Goal: Information Seeking & Learning: Learn about a topic

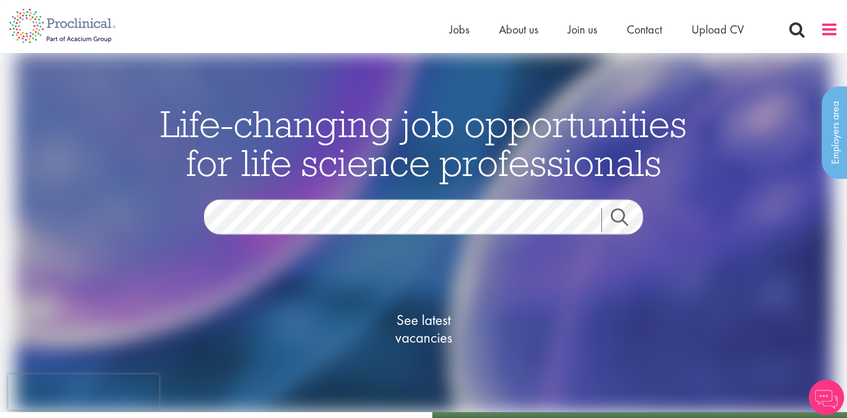
click at [834, 24] on span at bounding box center [829, 30] width 18 height 18
click at [828, 29] on span at bounding box center [829, 30] width 18 height 18
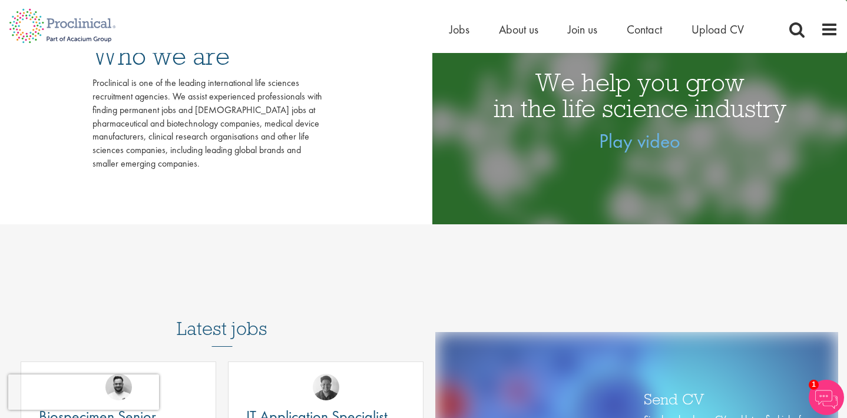
scroll to position [182, 0]
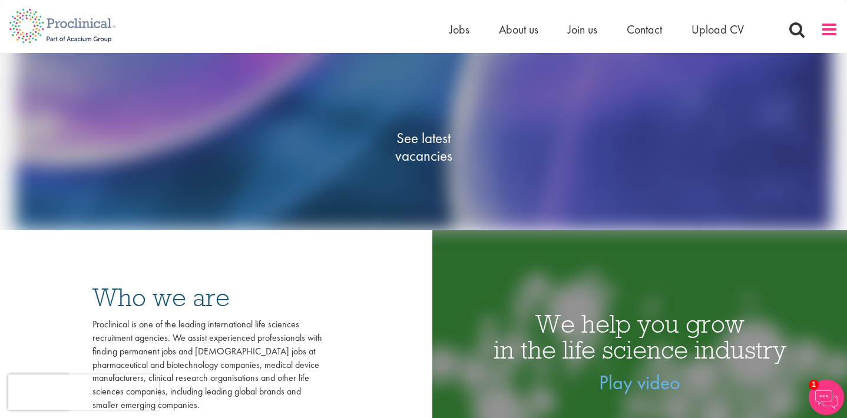
click at [824, 35] on span at bounding box center [829, 30] width 18 height 18
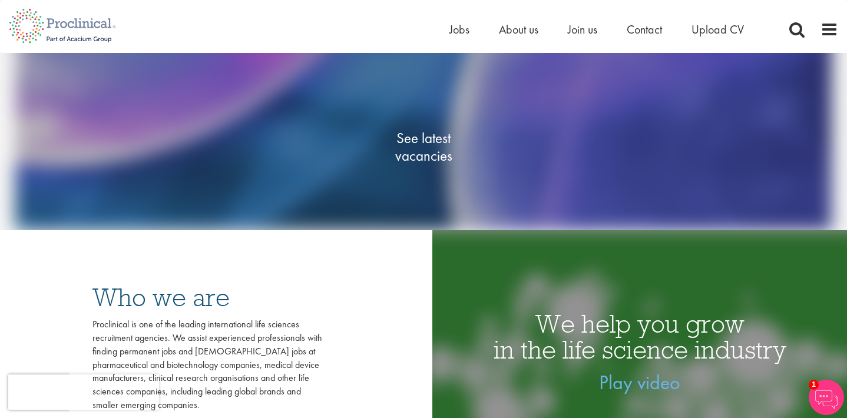
click at [833, 38] on div "Home Jobs About us Join us Contact Upload CV" at bounding box center [643, 33] width 389 height 24
click at [831, 31] on span at bounding box center [829, 30] width 18 height 18
click at [472, 31] on ul "Home Jobs About us Join us Contact Upload CV" at bounding box center [611, 30] width 324 height 18
click at [460, 26] on span "Jobs" at bounding box center [459, 29] width 20 height 15
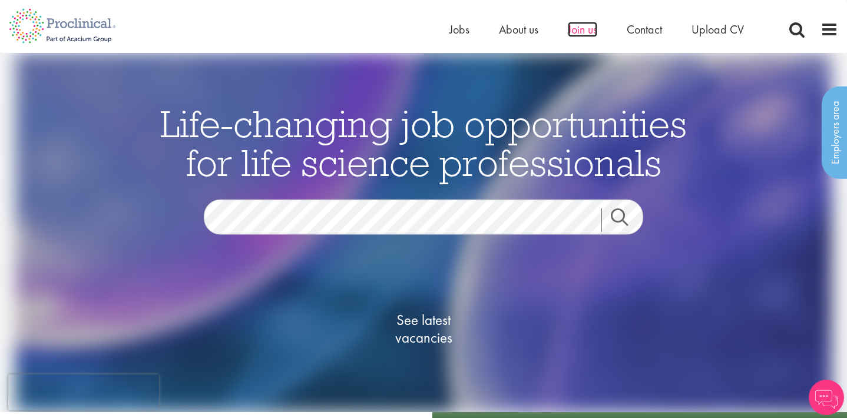
click at [569, 22] on span "Join us" at bounding box center [581, 29] width 29 height 15
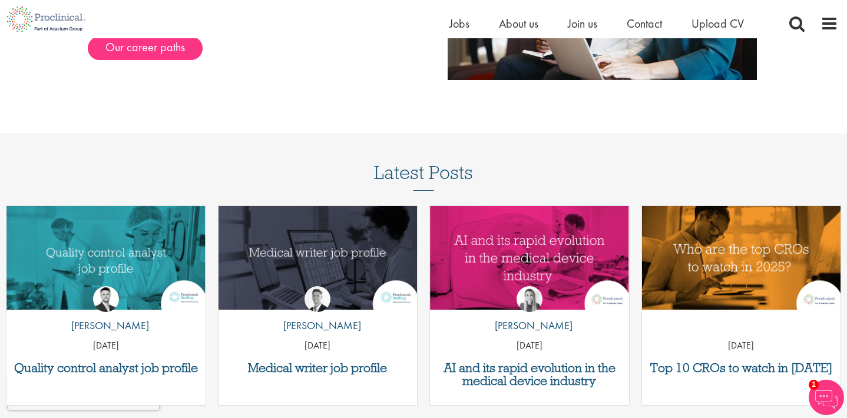
scroll to position [1398, 0]
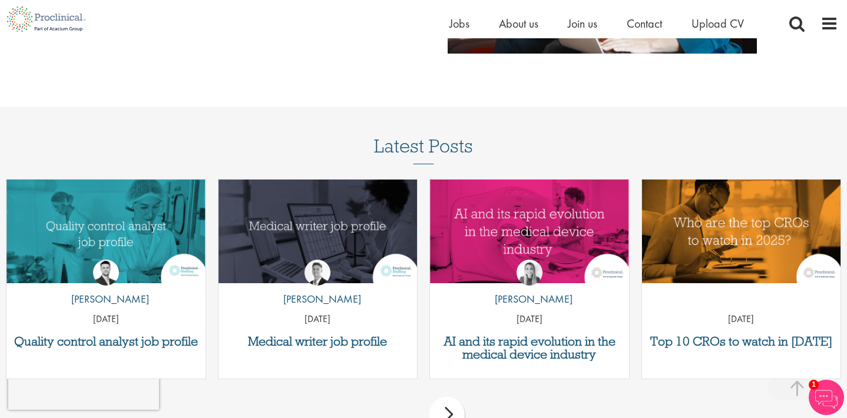
click at [96, 255] on div "by Joshua Godden 14 Aug 25" at bounding box center [105, 288] width 199 height 87
click at [168, 338] on h3 "Quality control analyst job profile" at bounding box center [105, 341] width 187 height 13
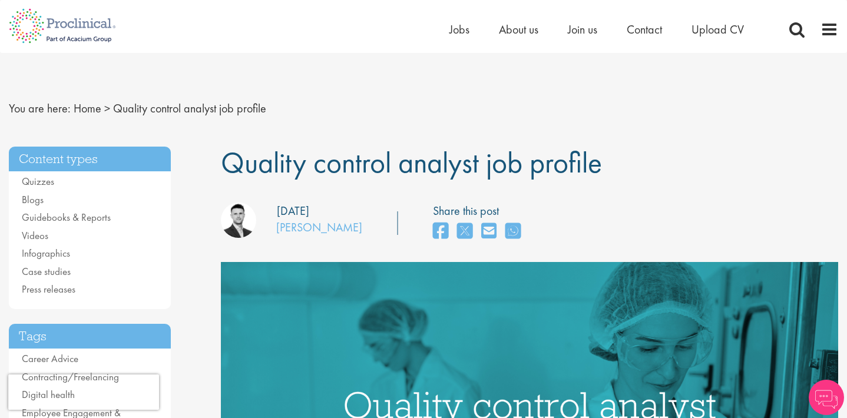
scroll to position [153, 0]
